Goal: Task Accomplishment & Management: Manage account settings

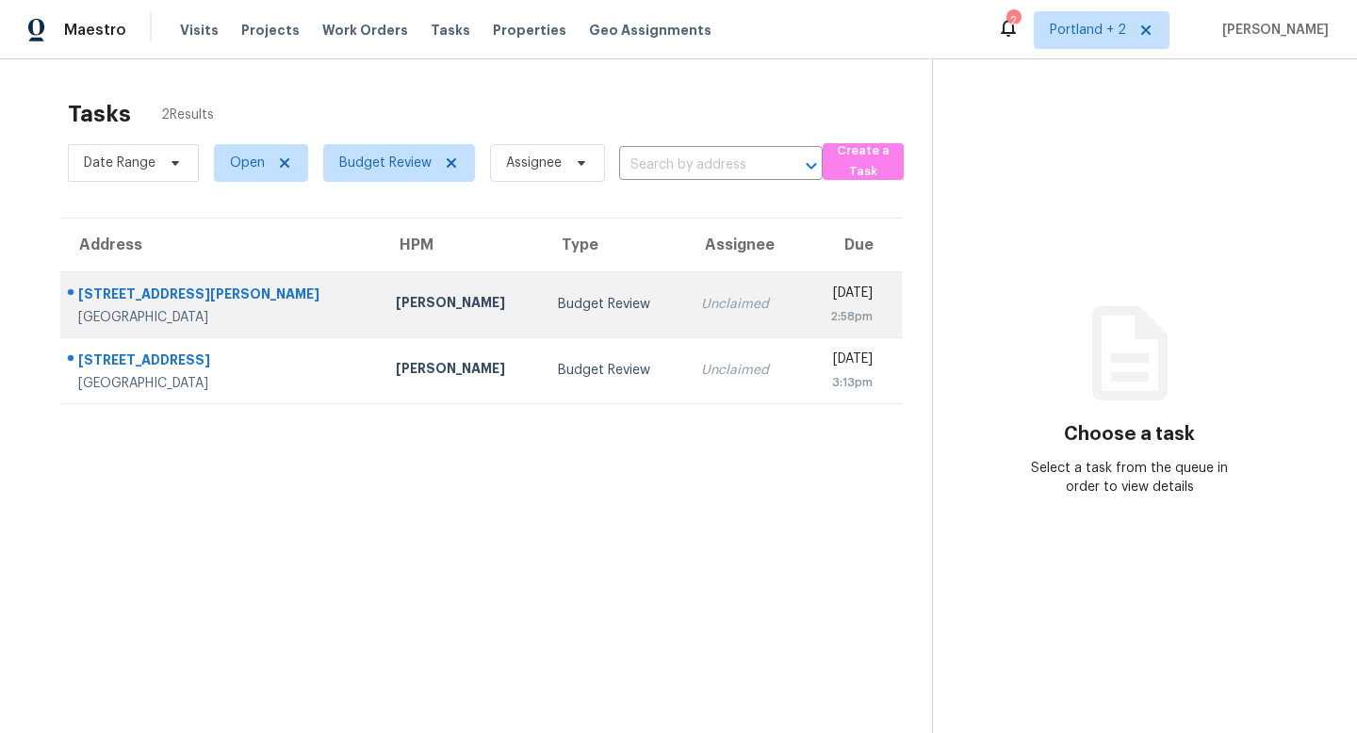
click at [396, 298] on div "Adam Clark" at bounding box center [462, 305] width 133 height 24
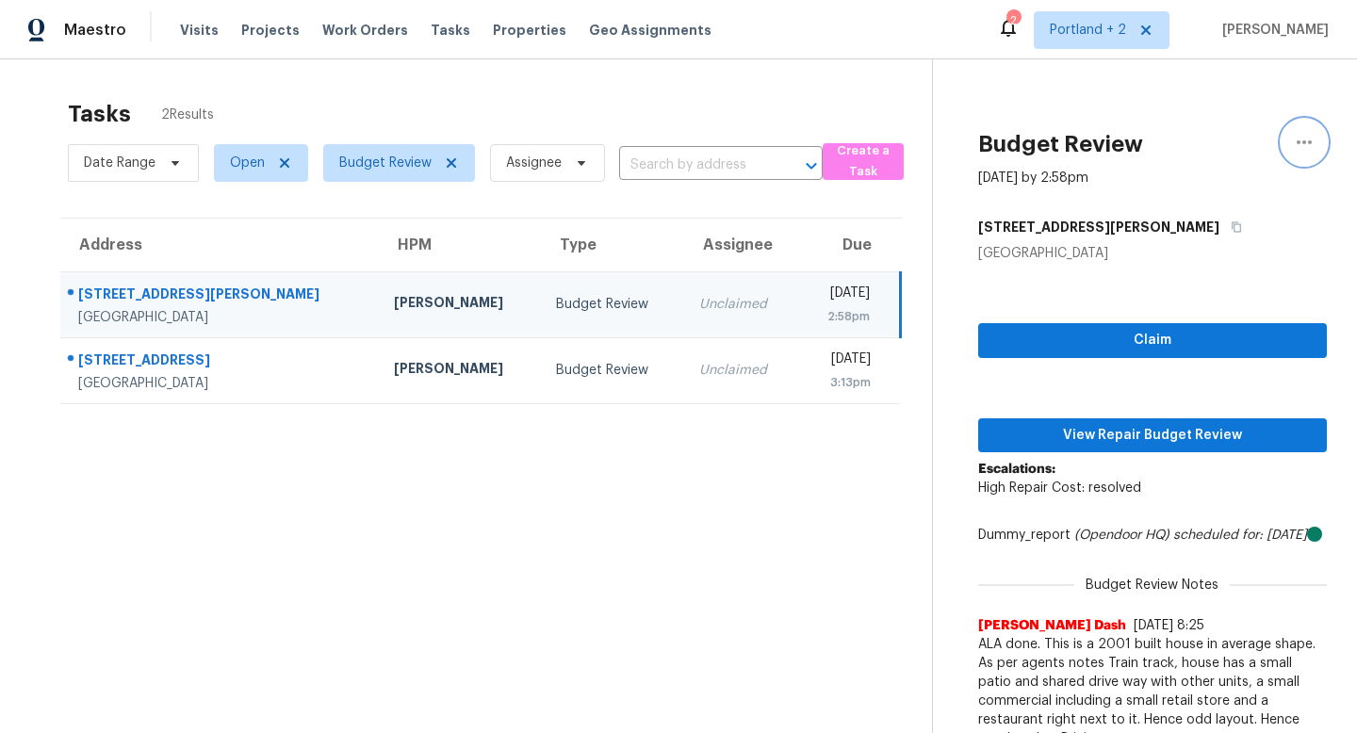
click at [1292, 139] on icon "button" at bounding box center [1303, 142] width 23 height 23
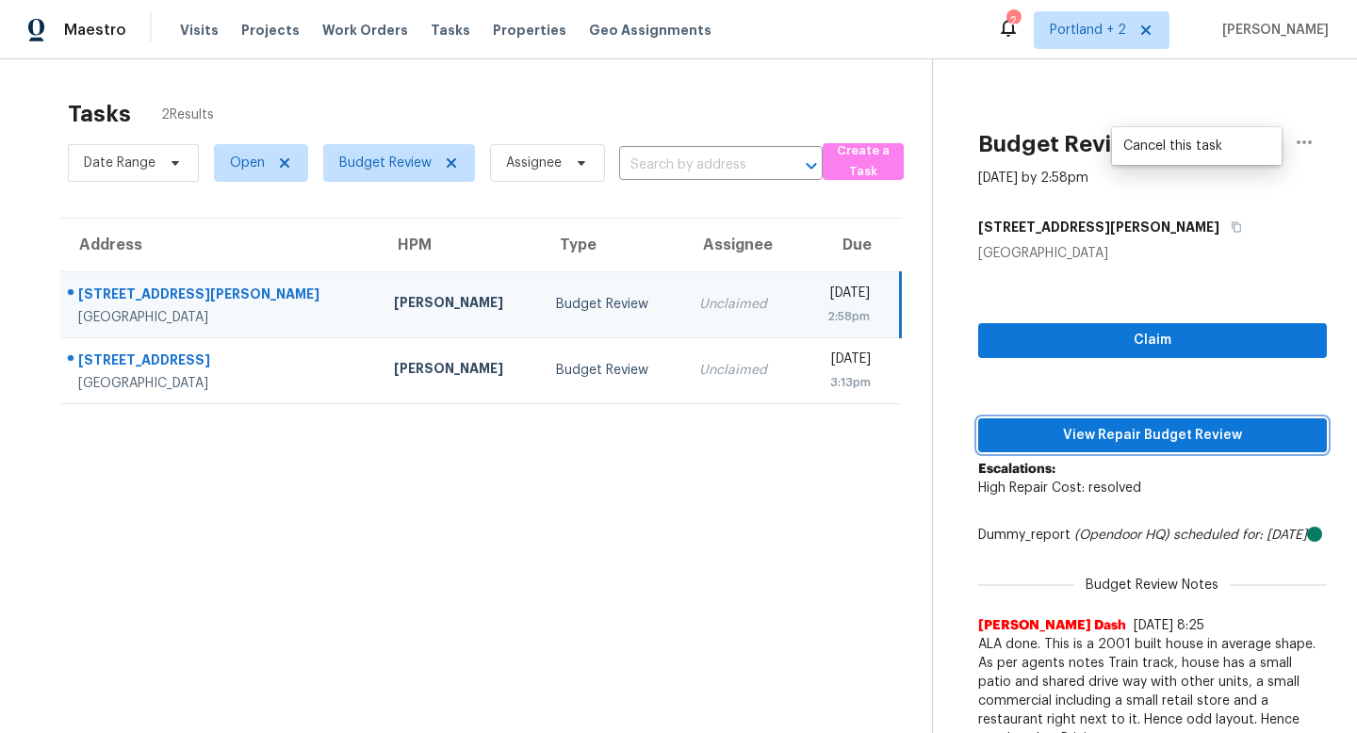
click at [1113, 431] on span "View Repair Budget Review" at bounding box center [1152, 436] width 318 height 24
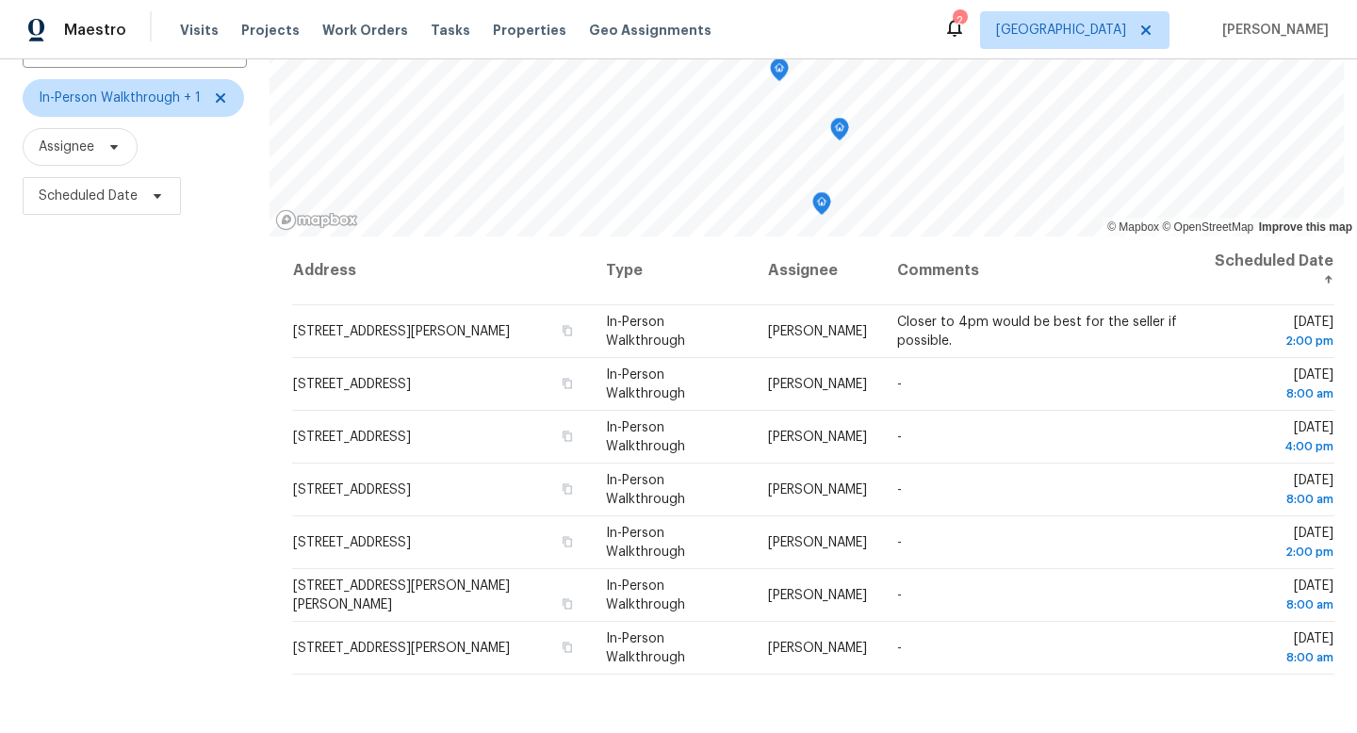
scroll to position [171, 0]
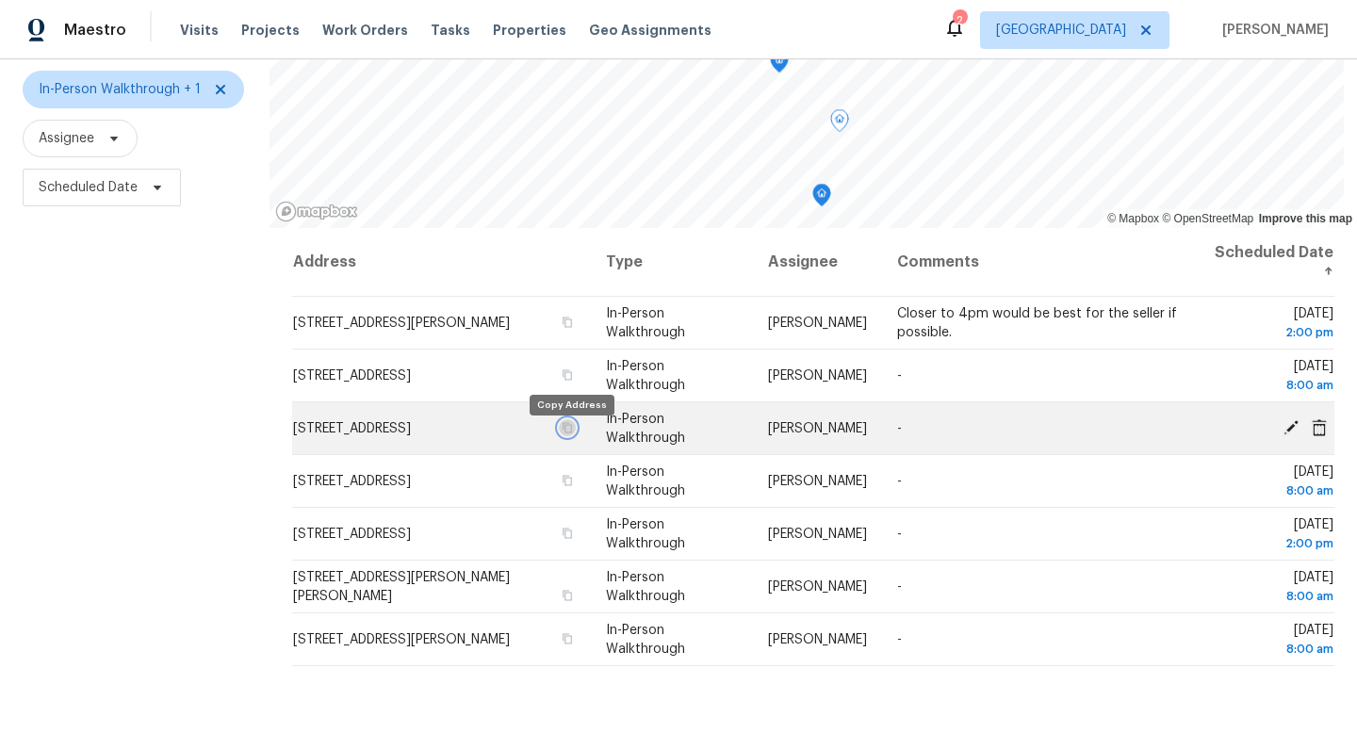
drag, startPoint x: 569, startPoint y: 439, endPoint x: 582, endPoint y: 425, distance: 19.3
click at [568, 433] on icon "button" at bounding box center [566, 427] width 11 height 11
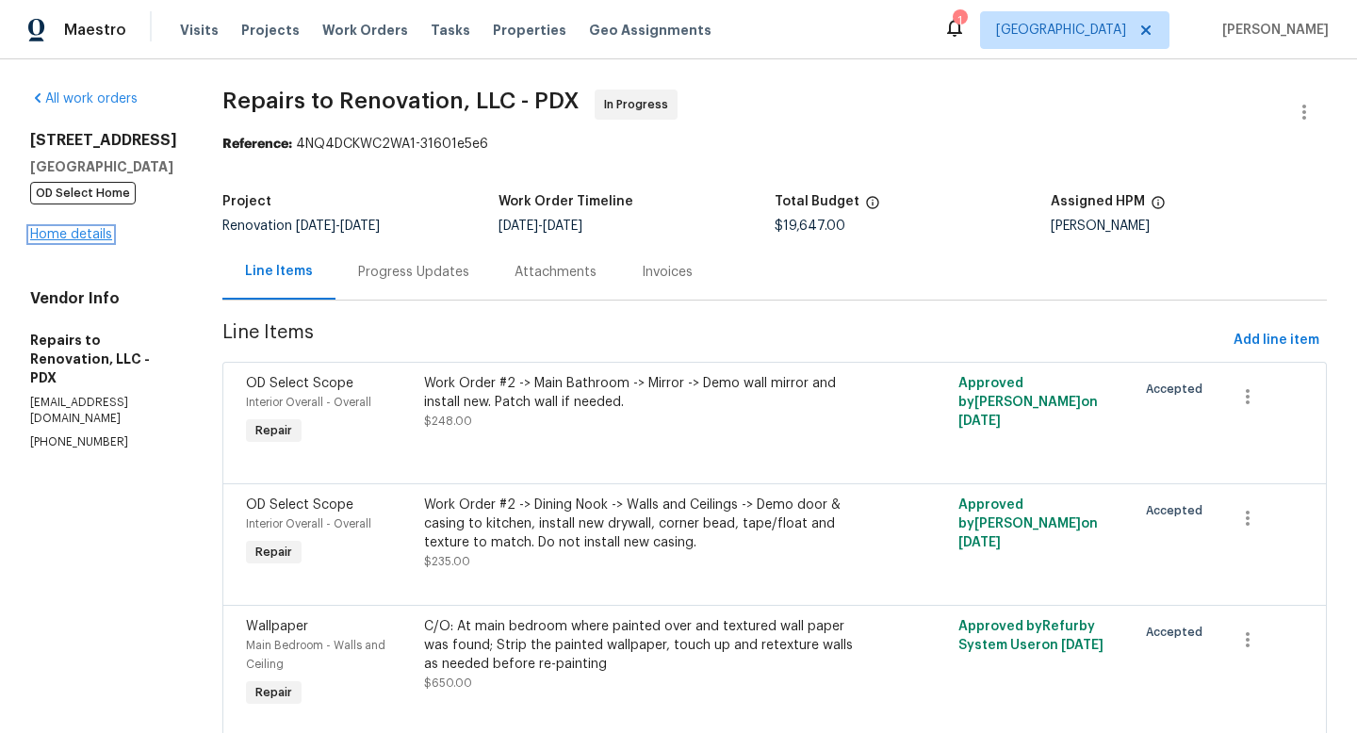
click at [71, 236] on link "Home details" at bounding box center [71, 234] width 82 height 13
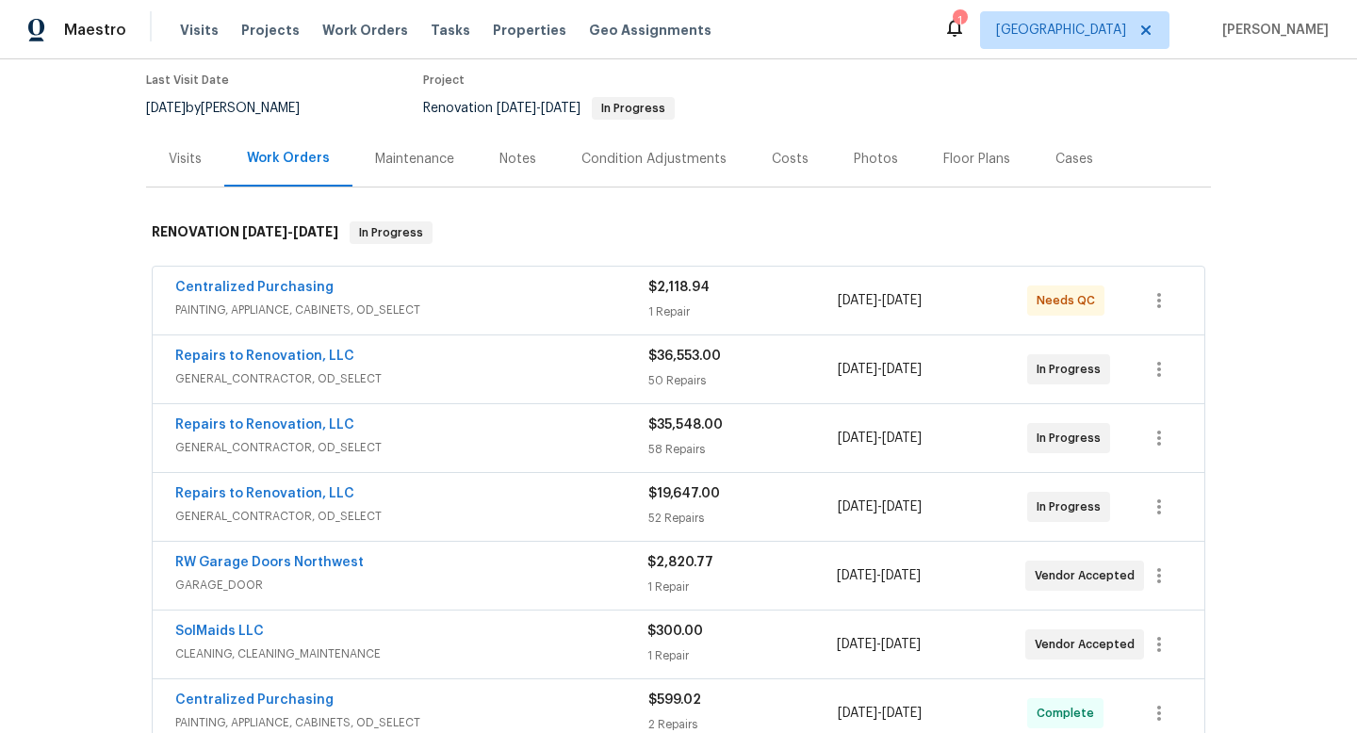
scroll to position [159, 0]
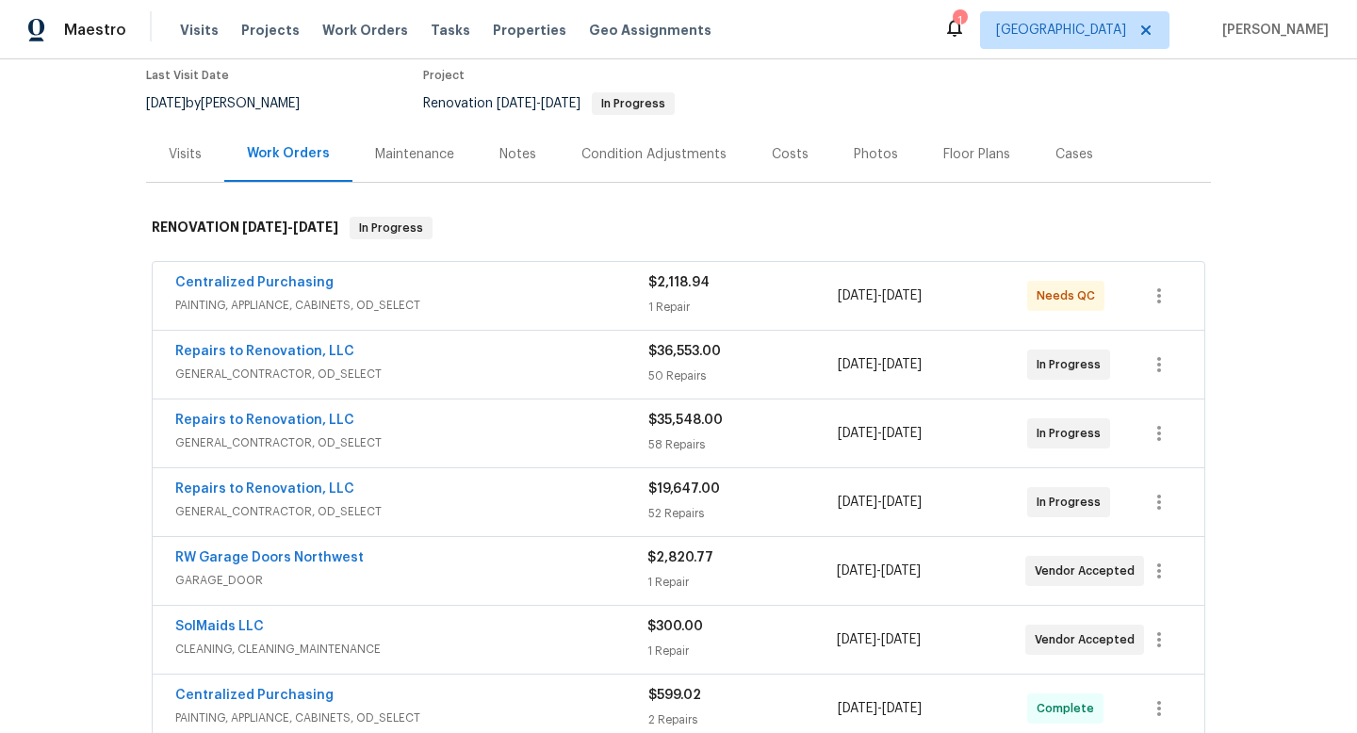
click at [464, 571] on div "RW Garage Doors Northwest GARAGE_DOOR" at bounding box center [411, 568] width 472 height 41
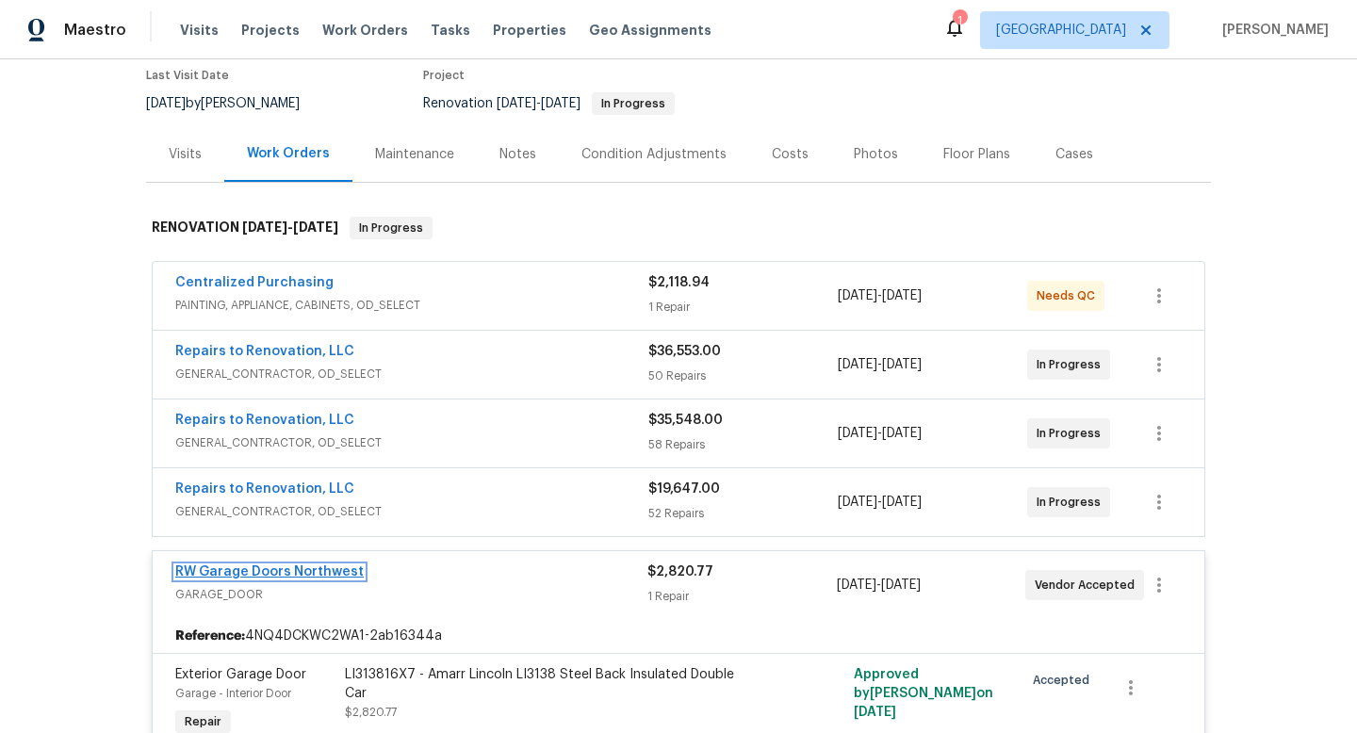
click at [307, 577] on link "RW Garage Doors Northwest" at bounding box center [269, 571] width 188 height 13
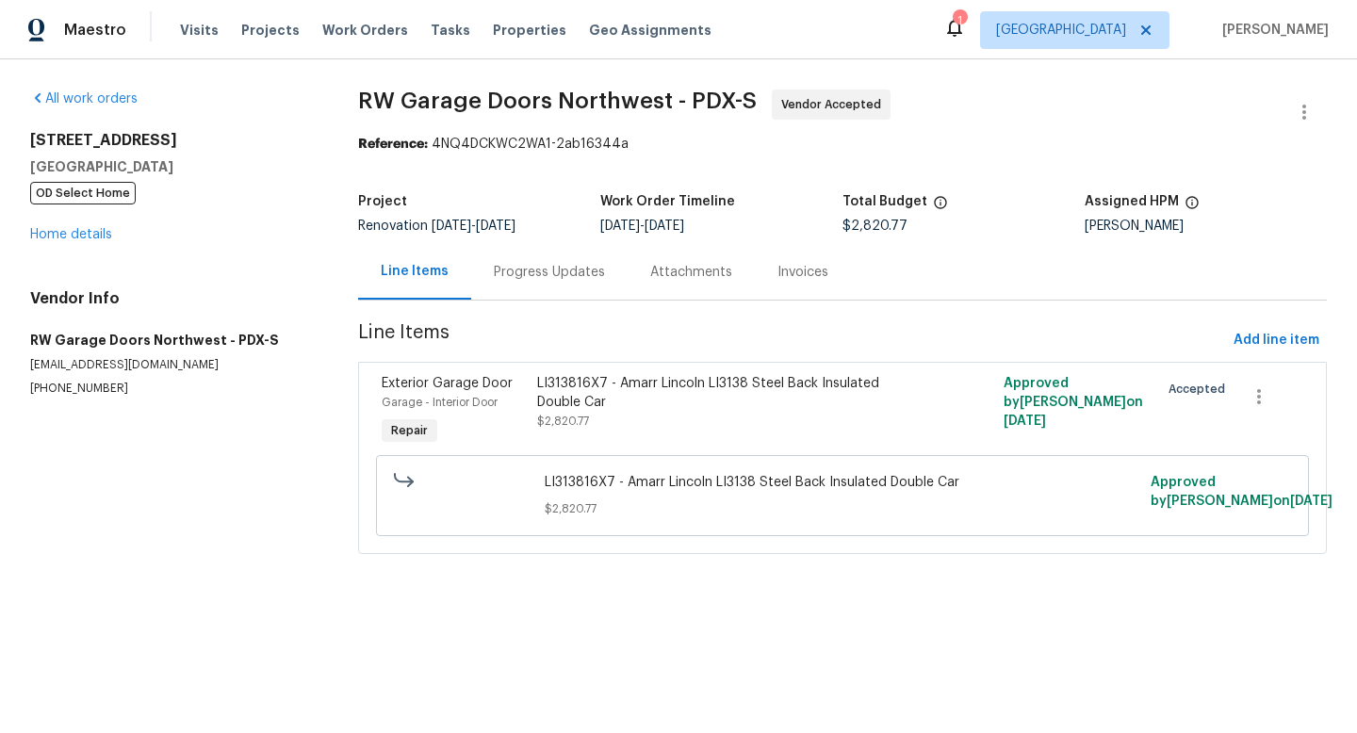
click at [669, 399] on div "LI313816X7 - Amarr Lincoln LI3138 Steel Back Insulated Double Car" at bounding box center [726, 393] width 378 height 38
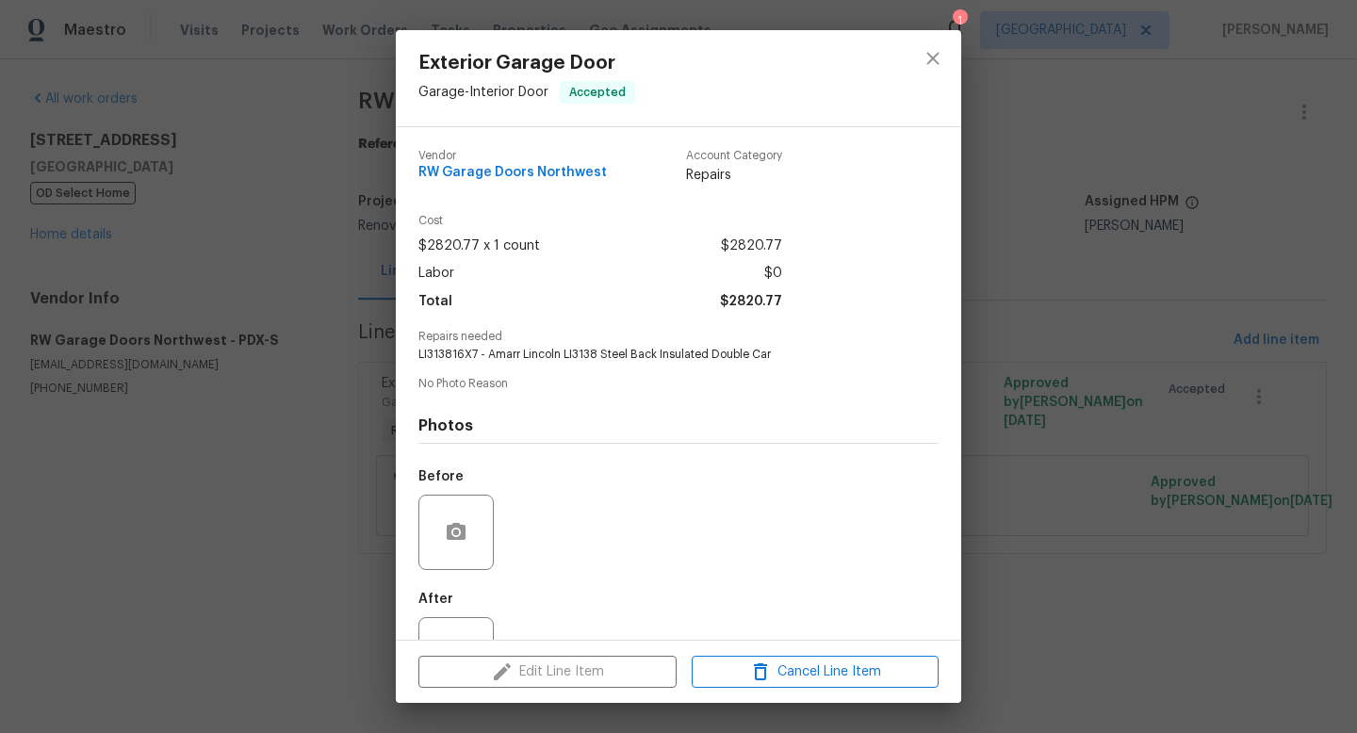
scroll to position [72, 0]
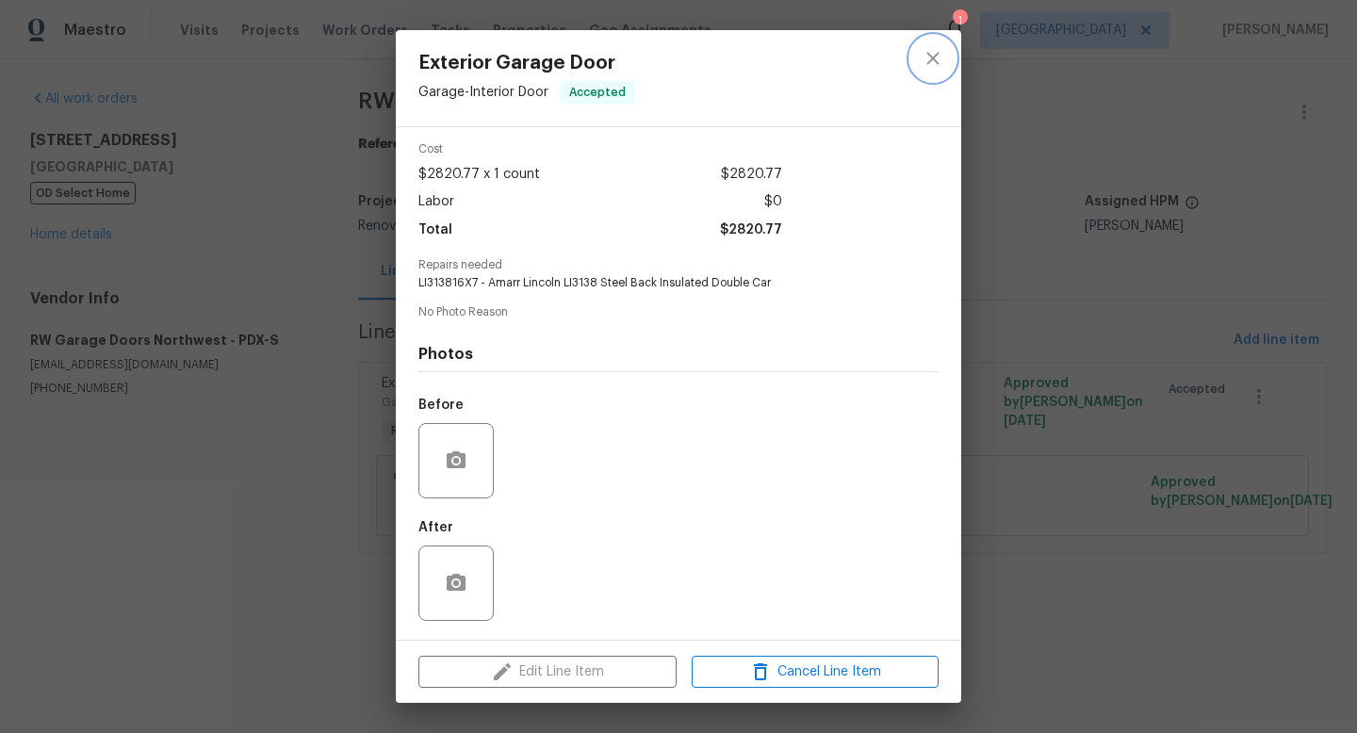
click at [933, 54] on icon "close" at bounding box center [932, 58] width 23 height 23
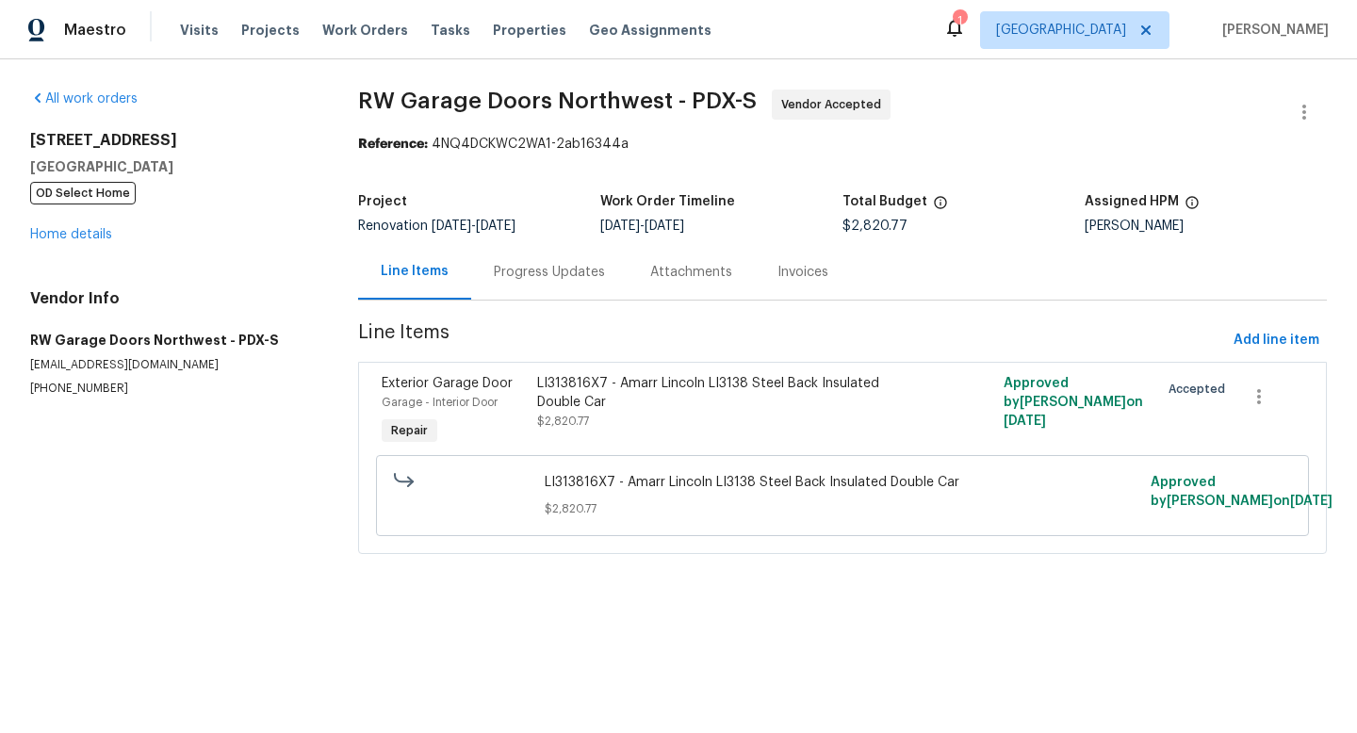
click at [617, 383] on div "LI313816X7 - Amarr Lincoln LI3138 Steel Back Insulated Double Car" at bounding box center [726, 393] width 378 height 38
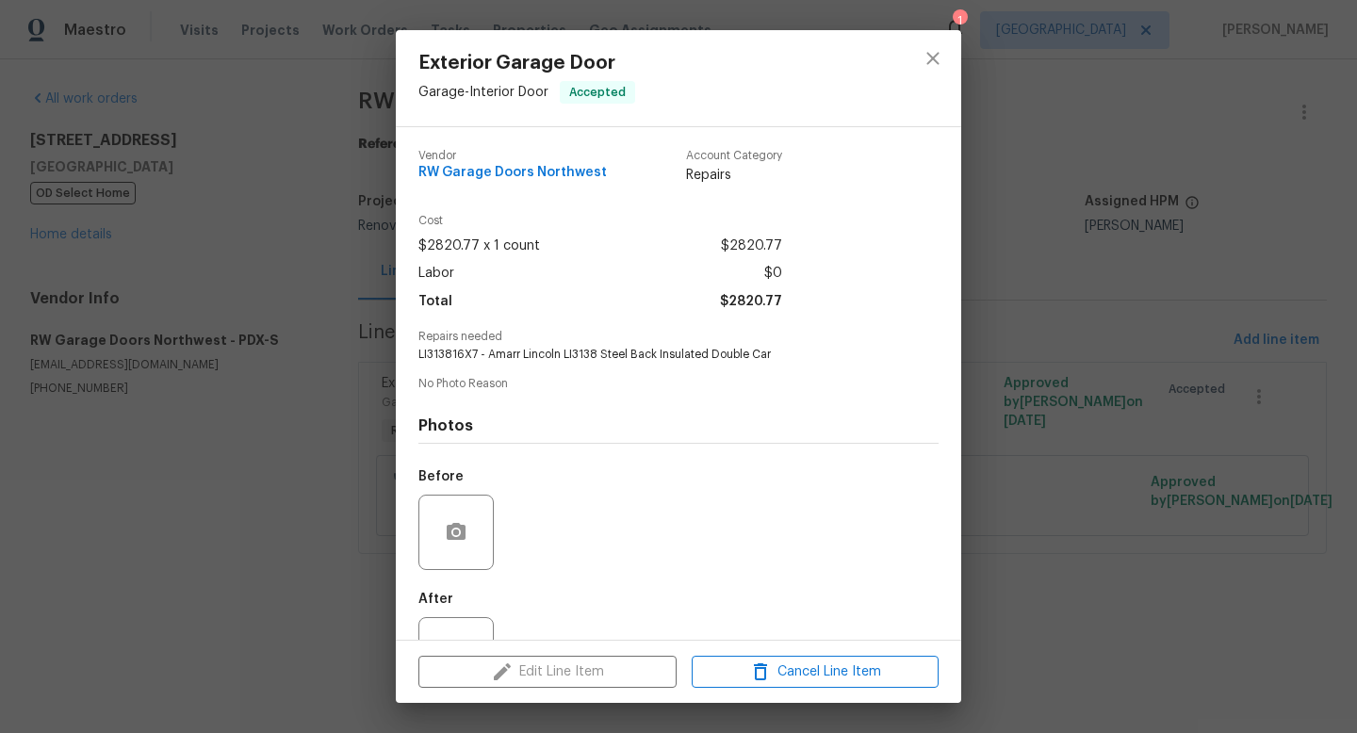
drag, startPoint x: 1208, startPoint y: 282, endPoint x: 1179, endPoint y: 295, distance: 31.2
click at [1203, 284] on div "Exterior Garage Door Garage - Interior Door Accepted Vendor RW Garage Doors Nor…" at bounding box center [678, 366] width 1357 height 733
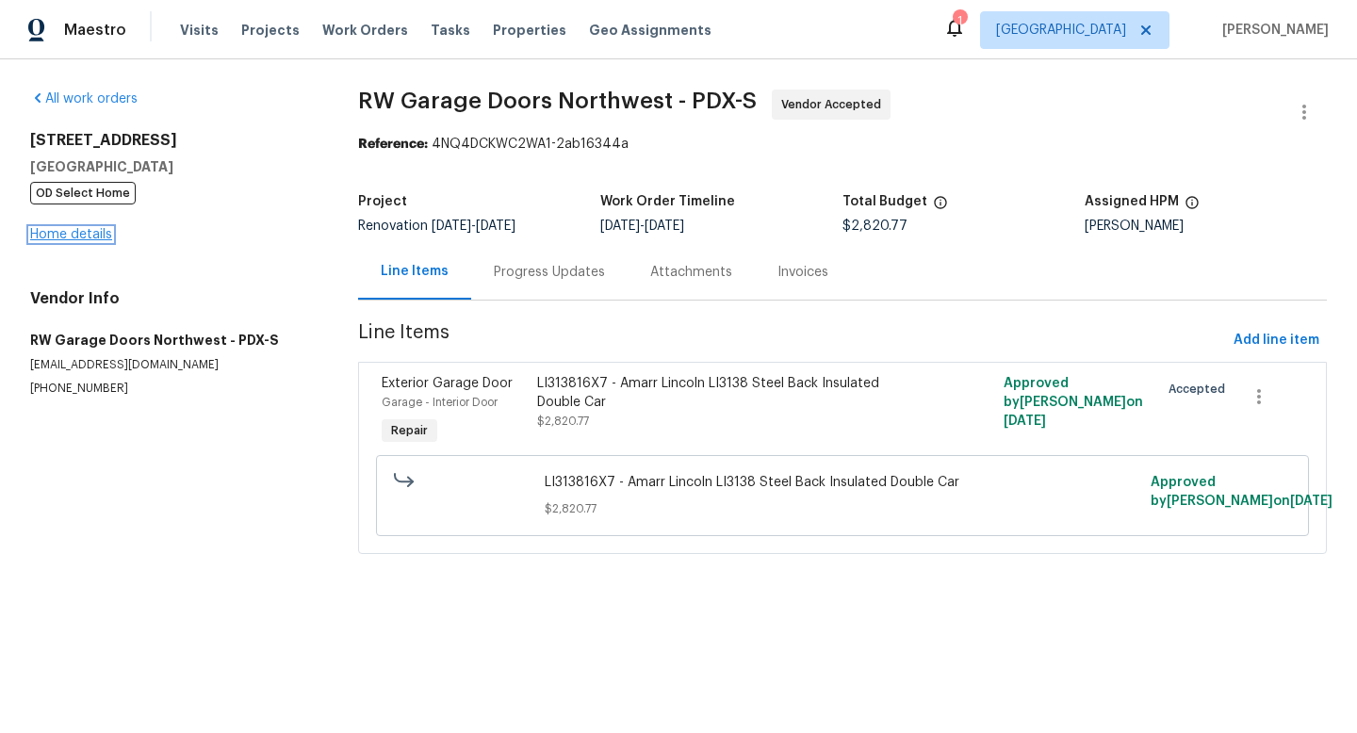
click at [58, 235] on link "Home details" at bounding box center [71, 234] width 82 height 13
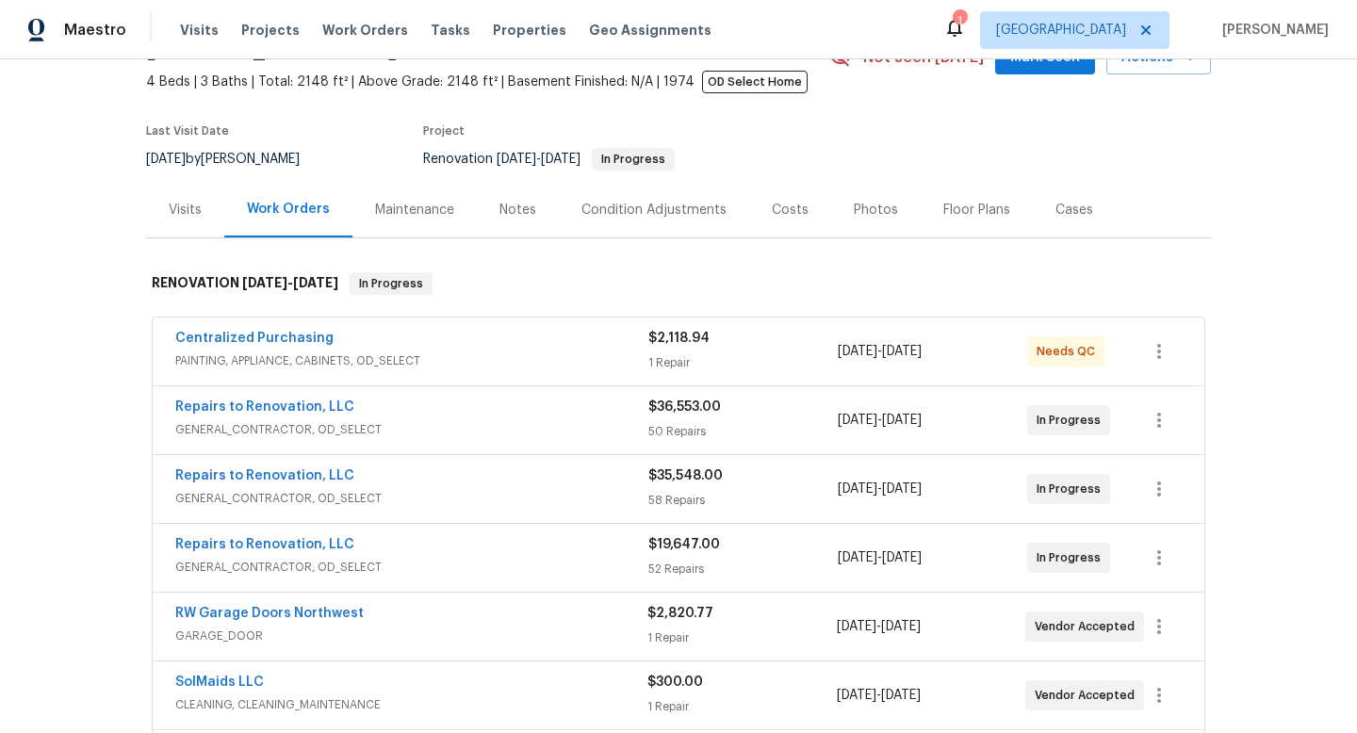
scroll to position [139, 0]
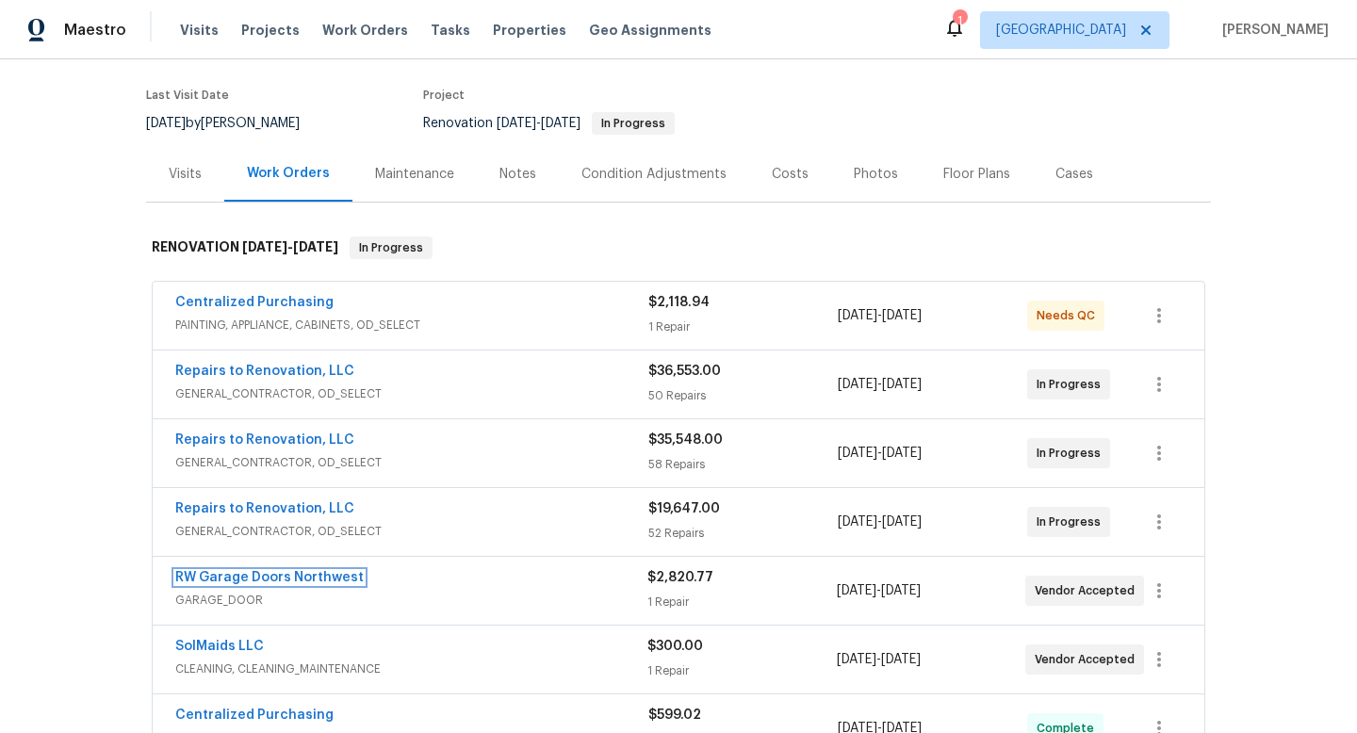
click at [326, 578] on link "RW Garage Doors Northwest" at bounding box center [269, 577] width 188 height 13
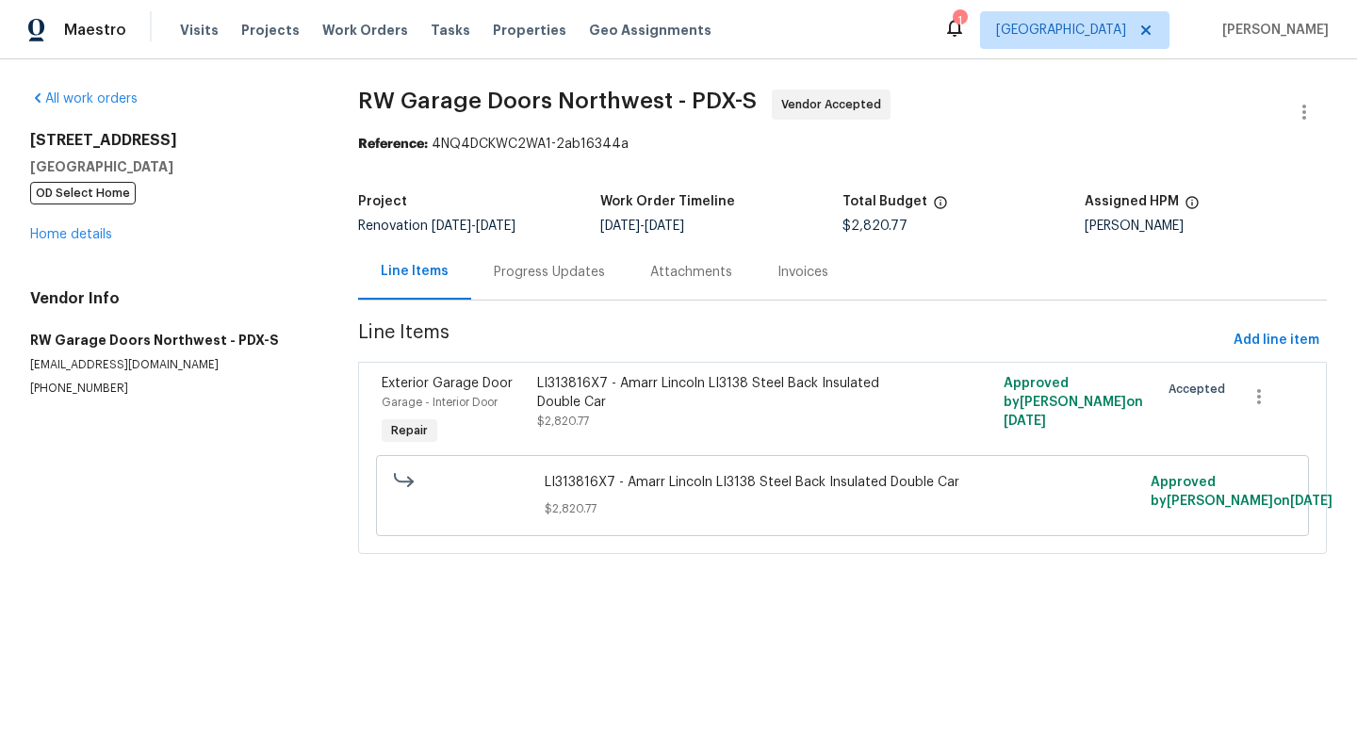
click at [756, 422] on div "LI313816X7 - Amarr Lincoln LI3138 Steel Back Insulated Double Car $2,820.77" at bounding box center [726, 402] width 378 height 57
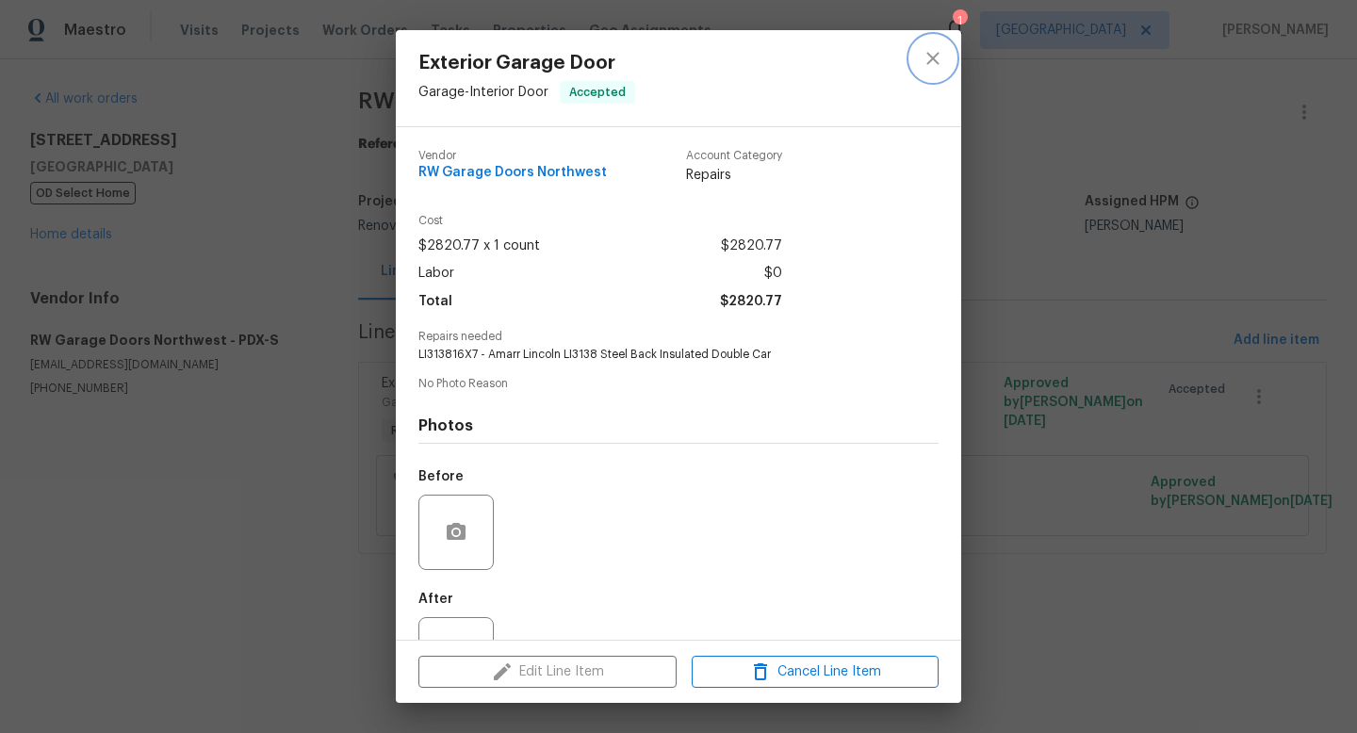
click at [933, 57] on icon "close" at bounding box center [932, 58] width 12 height 12
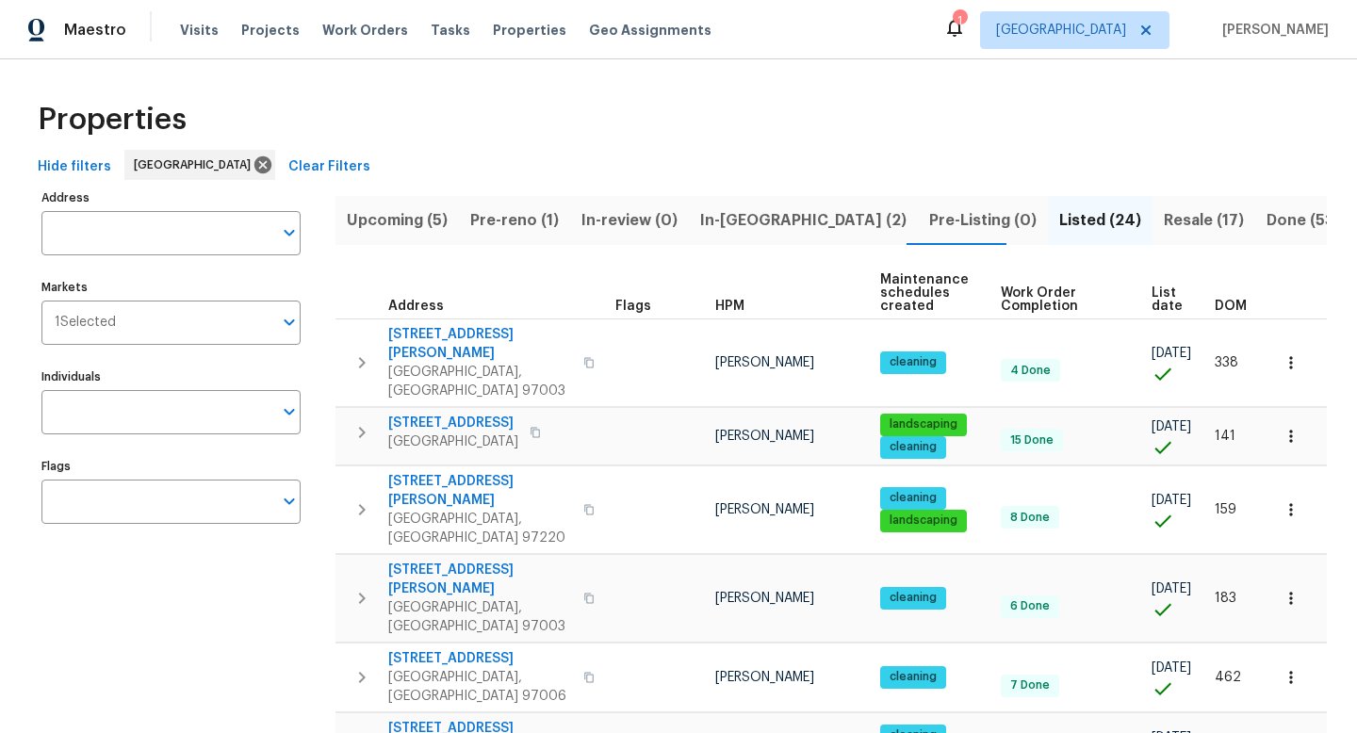
scroll to position [211, 0]
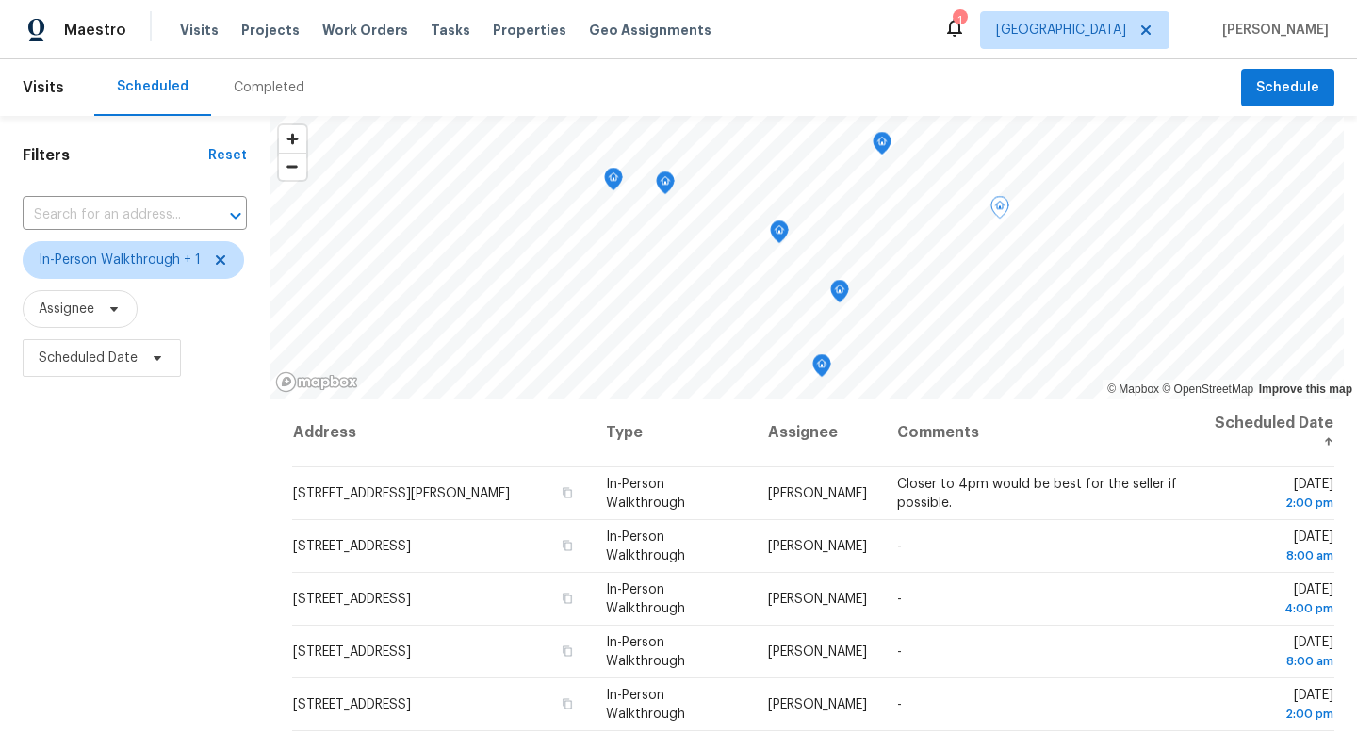
scroll to position [171, 0]
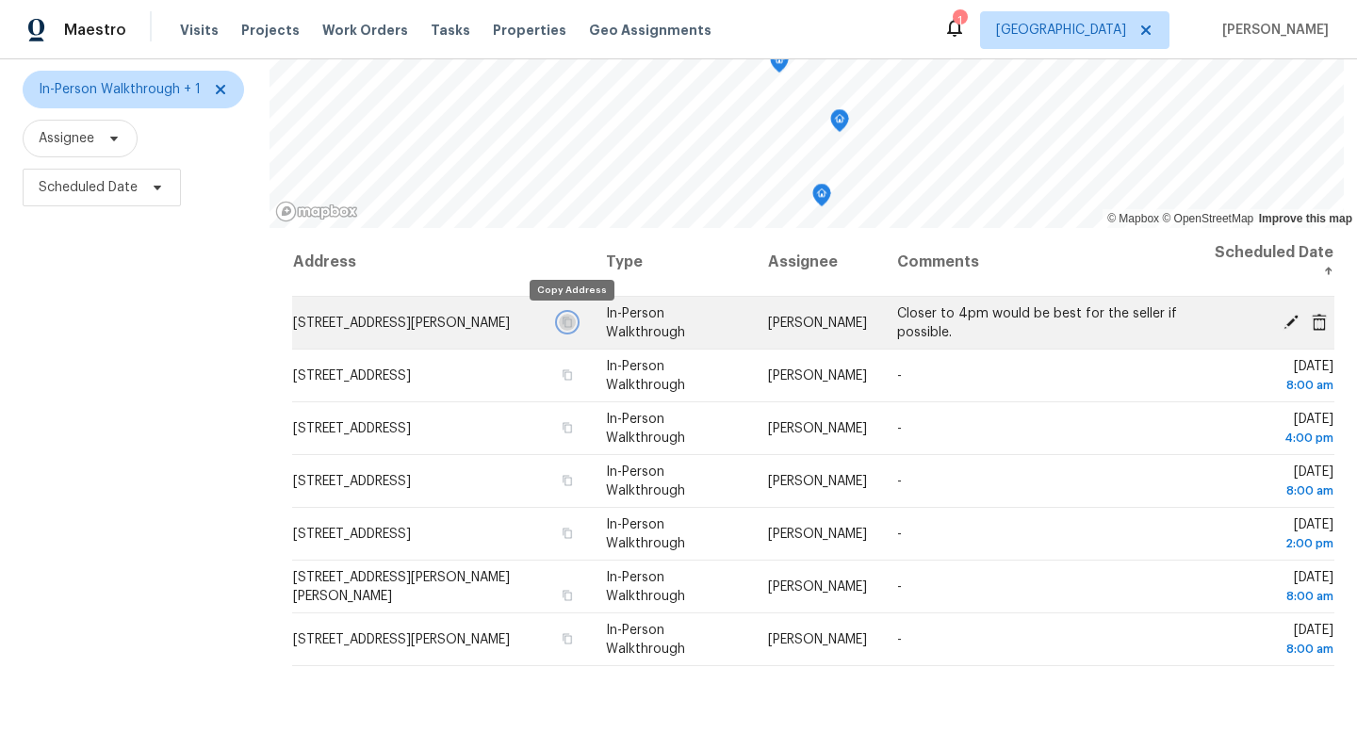
click at [569, 324] on icon "button" at bounding box center [566, 322] width 11 height 11
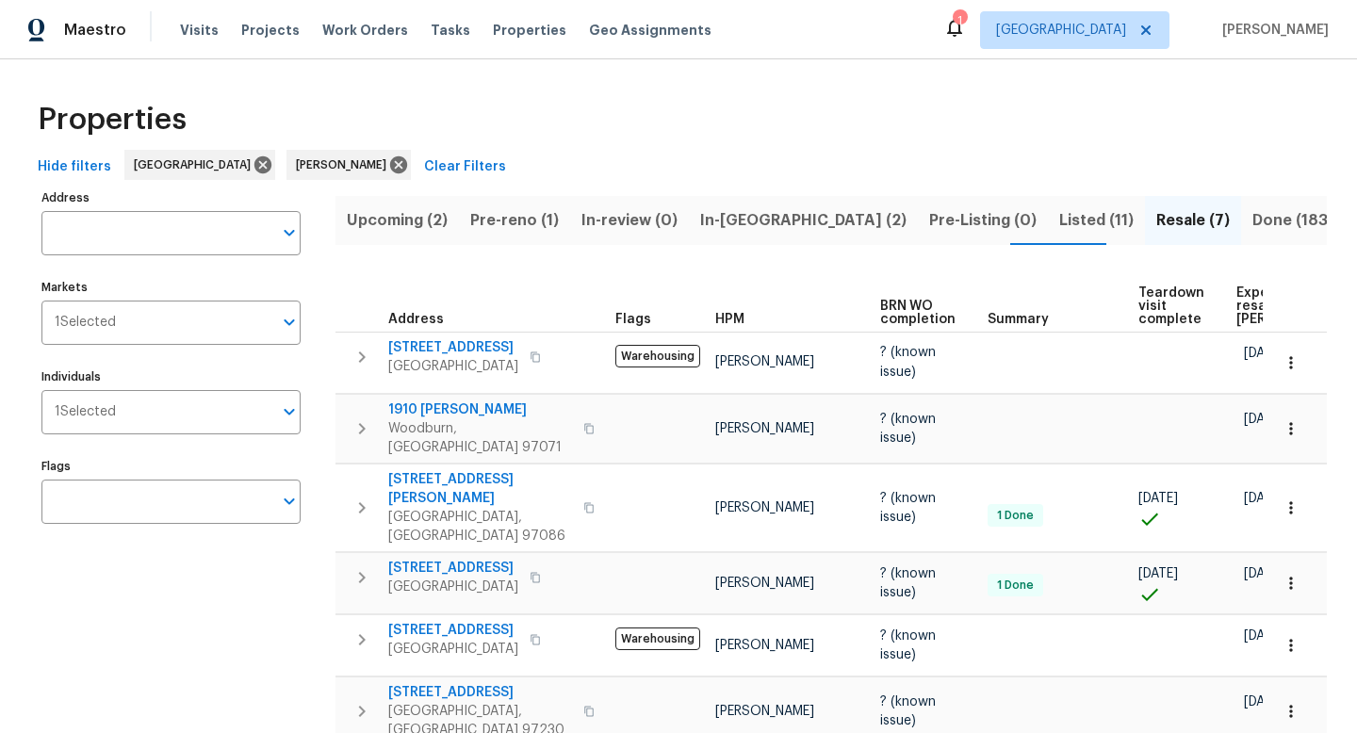
click at [414, 231] on span "Upcoming (2)" at bounding box center [397, 220] width 101 height 26
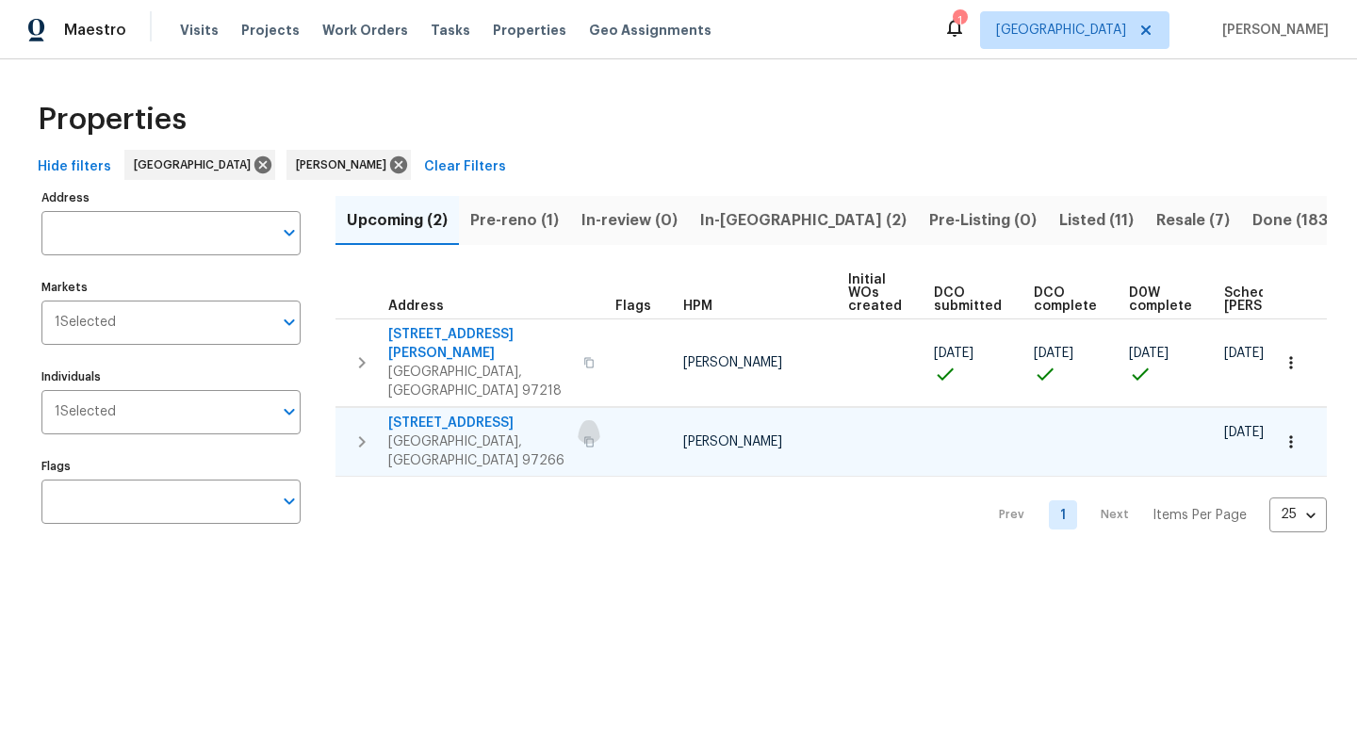
click at [583, 436] on icon "button" at bounding box center [588, 441] width 11 height 11
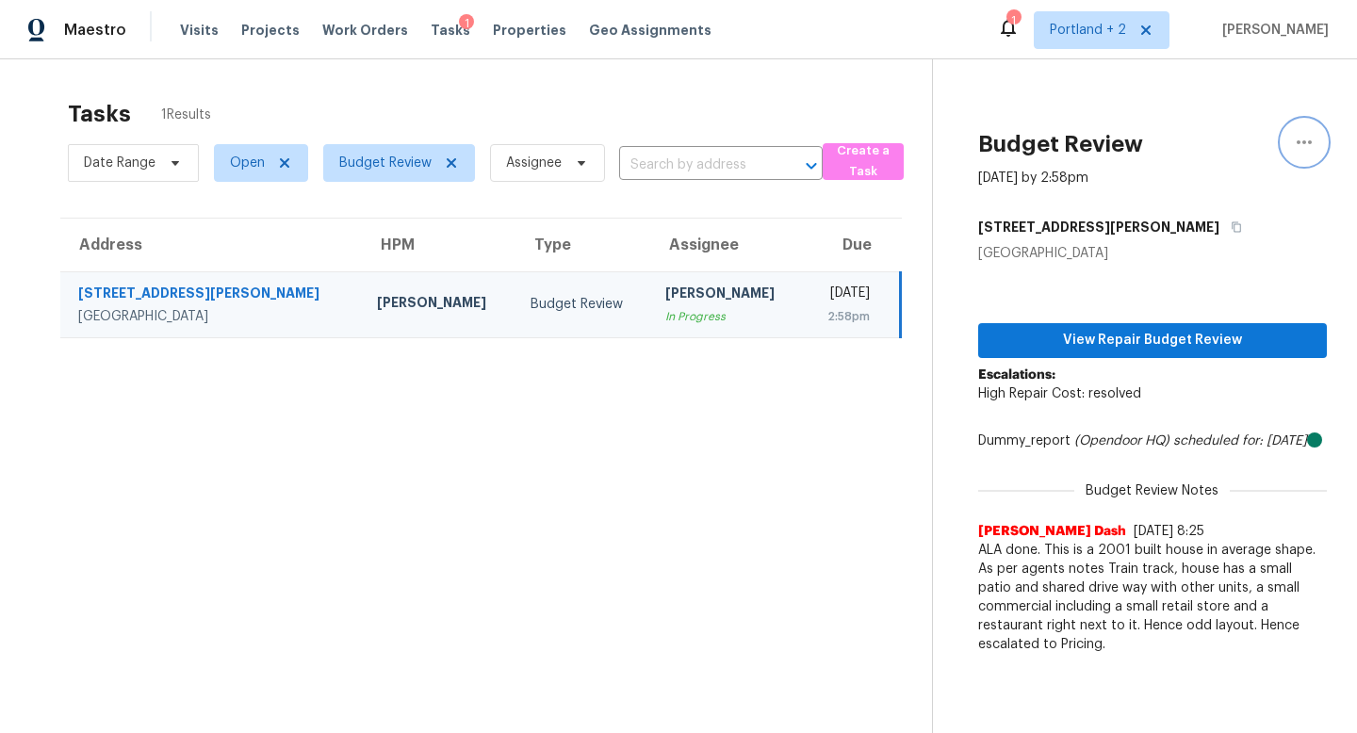
click at [1310, 146] on icon "button" at bounding box center [1303, 142] width 23 height 23
click at [1232, 143] on div "Unclaim this task" at bounding box center [1196, 146] width 147 height 19
